Goal: Information Seeking & Learning: Learn about a topic

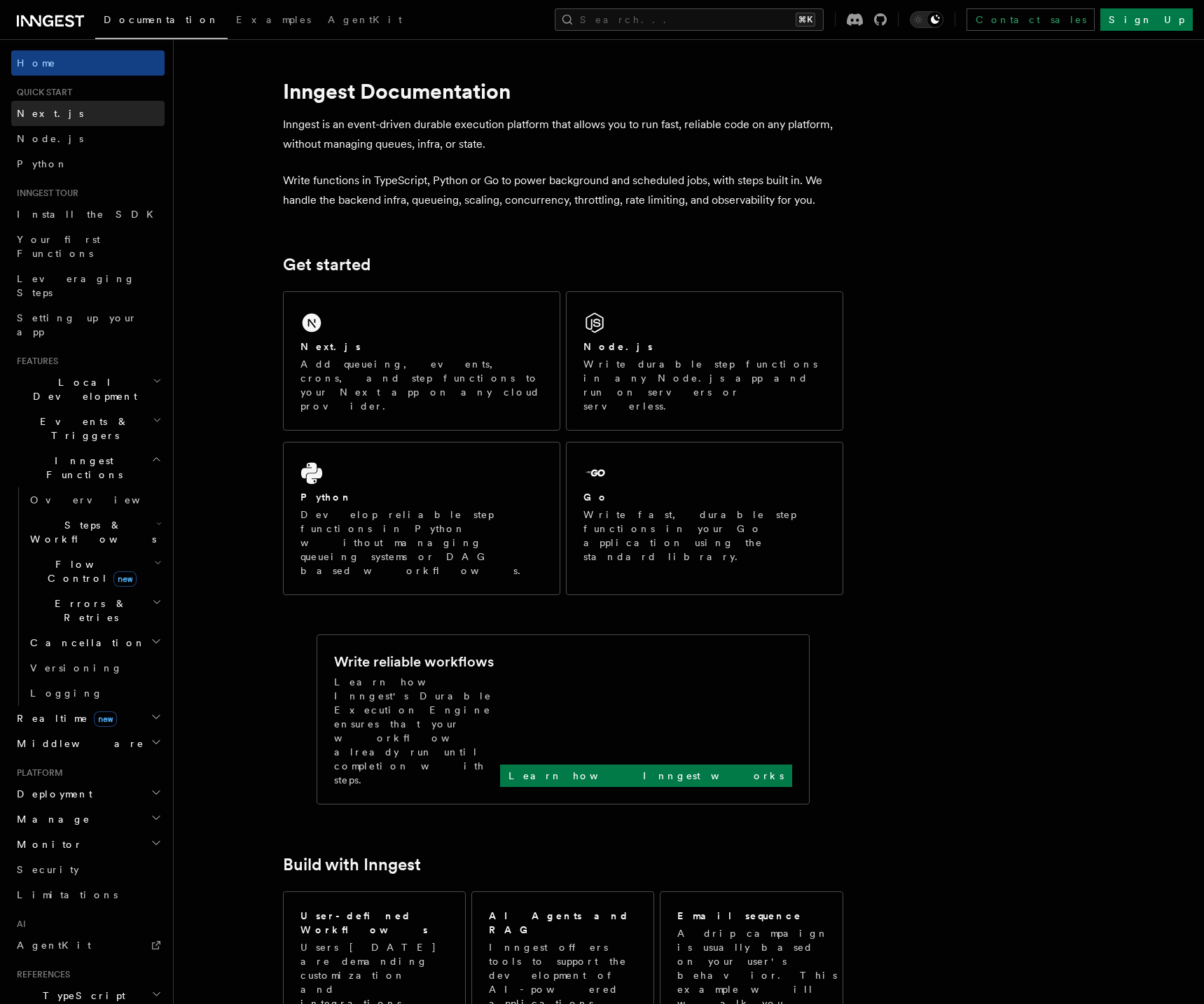
click at [36, 112] on span "Next.js" at bounding box center [50, 113] width 67 height 11
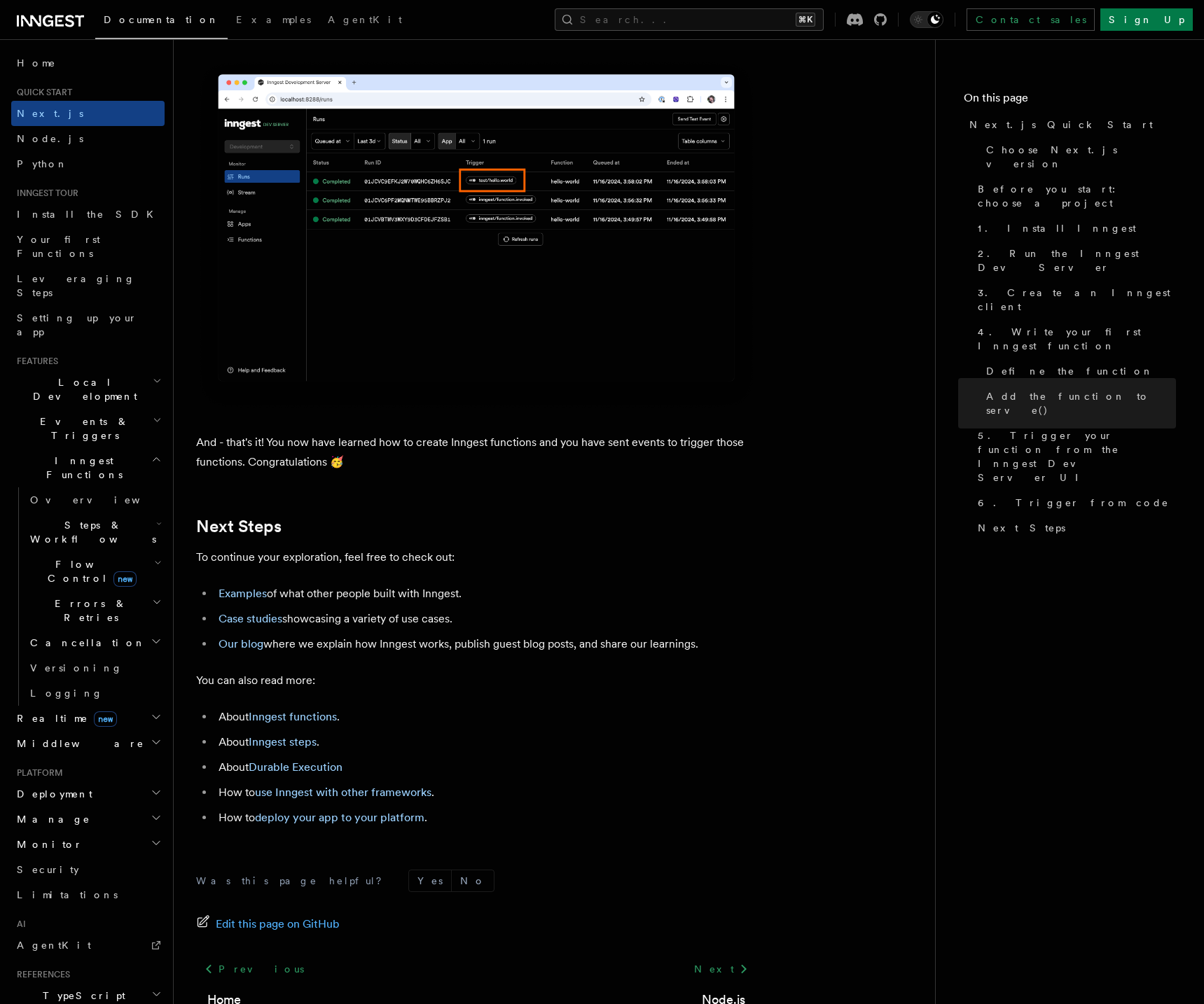
scroll to position [8309, 0]
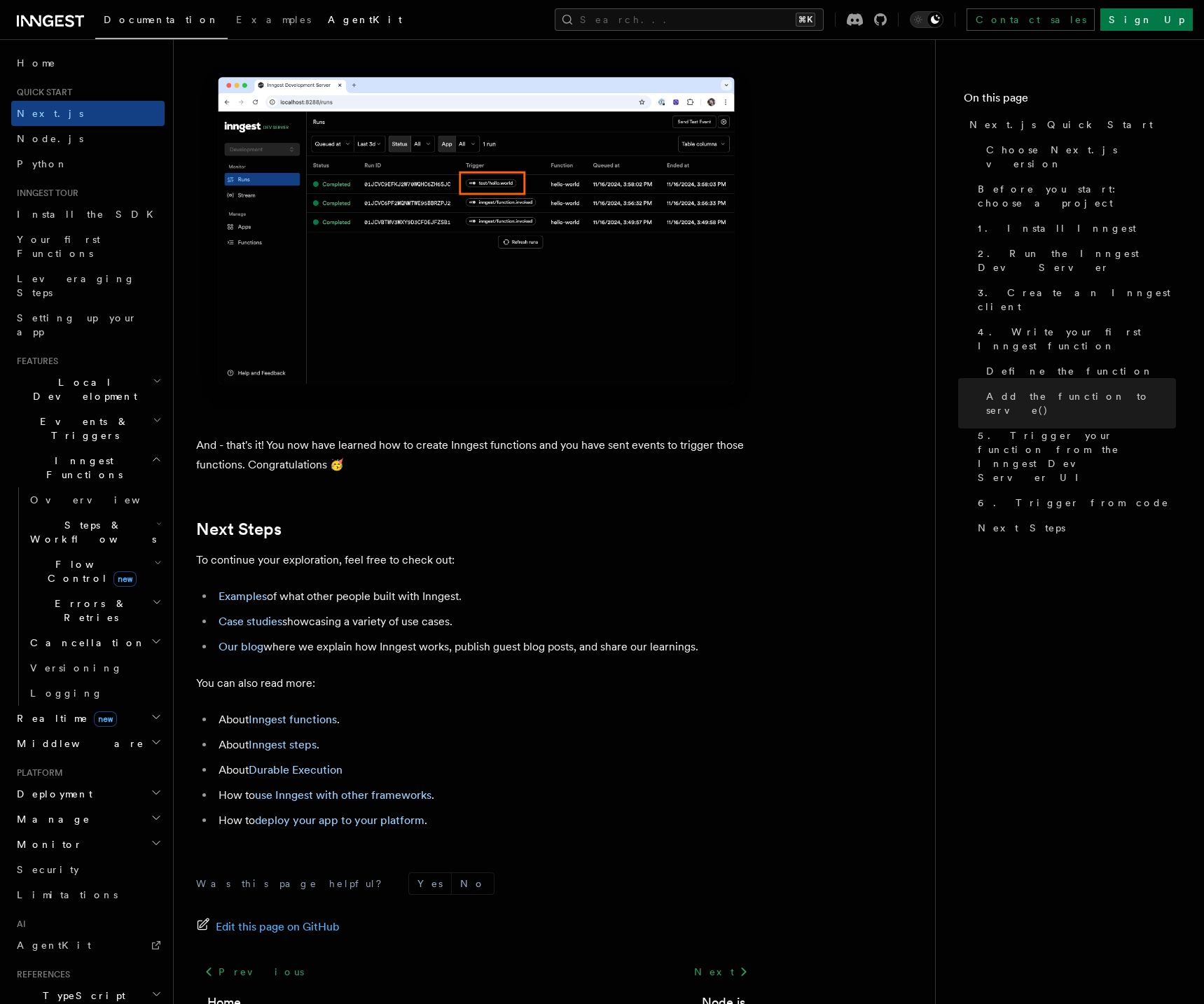
click at [328, 22] on span "AgentKit" at bounding box center [365, 19] width 74 height 11
